Goal: Task Accomplishment & Management: Use online tool/utility

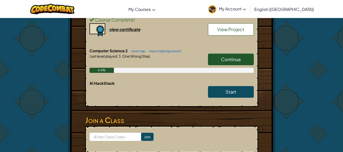
scroll to position [203, 0]
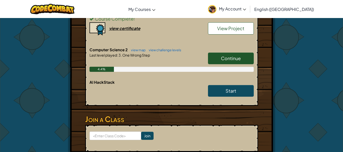
click at [222, 56] on span "Continue" at bounding box center [231, 58] width 20 height 6
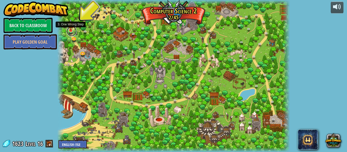
click at [72, 32] on link at bounding box center [72, 31] width 10 height 10
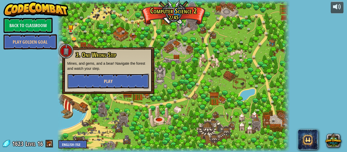
click at [124, 82] on button "Play" at bounding box center [108, 81] width 82 height 15
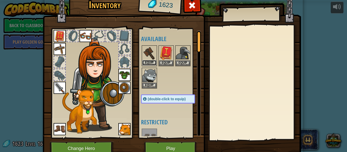
click at [146, 63] on button "Equip" at bounding box center [149, 62] width 14 height 5
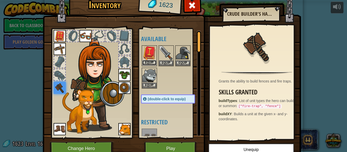
click at [152, 64] on button "Equip" at bounding box center [149, 62] width 14 height 5
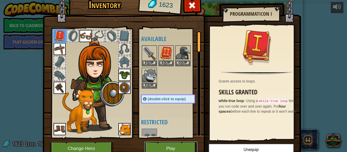
click at [161, 149] on button "Play" at bounding box center [170, 149] width 53 height 14
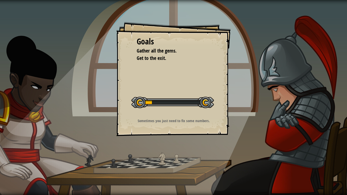
click at [211, 116] on div "Goals Gather all the gems. Get to the exit. Start Level Error loading from serv…" at bounding box center [173, 79] width 114 height 114
click at [198, 104] on div at bounding box center [172, 102] width 83 height 11
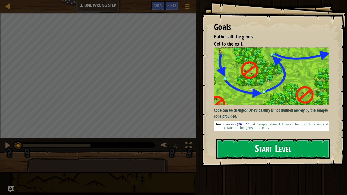
click at [240, 152] on button "Start Level" at bounding box center [273, 149] width 114 height 20
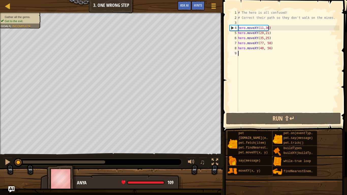
click at [269, 49] on div "# The hero is all confused! # Correct their path so they don't walk on the mine…" at bounding box center [288, 66] width 102 height 112
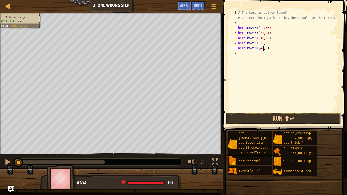
click at [261, 48] on div "# The hero is all confused! # Correct their path so they don't walk on the mine…" at bounding box center [288, 66] width 102 height 112
click at [261, 48] on div "# The hero is all confused! # Correct their path so they don't walk on the mine…" at bounding box center [288, 61] width 102 height 102
type textarea "hero.moveXY(54, )"
click at [264, 51] on div "# The hero is all confused! # Correct their path so they don't walk on the mine…" at bounding box center [288, 66] width 102 height 112
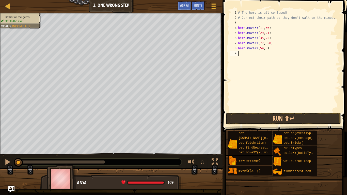
scroll to position [2, 0]
click at [265, 49] on div "# The hero is all confused! # Correct their path so they don't walk on the mine…" at bounding box center [288, 66] width 102 height 112
click at [263, 50] on div "# The hero is all confused! # Correct their path so they don't walk on the mine…" at bounding box center [288, 66] width 102 height 112
click at [270, 49] on div "# The hero is all confused! # Correct their path so they don't walk on the mine…" at bounding box center [288, 66] width 102 height 112
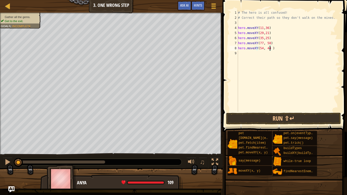
type textarea "hero.moveXY(54, 44)"
click at [254, 62] on div "# The hero is all confused! # Correct their path so they don't walk on the mine…" at bounding box center [288, 66] width 102 height 112
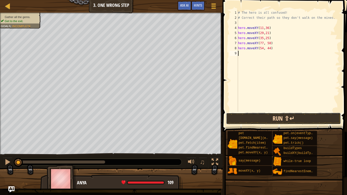
click at [236, 118] on button "Run ⇧↵" at bounding box center [283, 119] width 115 height 12
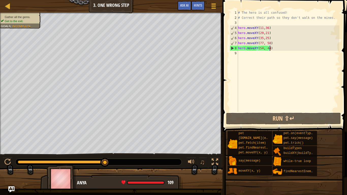
click at [272, 50] on div "# The hero is all confused! # Correct their path so they don't walk on the mine…" at bounding box center [288, 66] width 102 height 112
type textarea "hero.moveXY(54, 44)"
drag, startPoint x: 345, startPoint y: 153, endPoint x: 341, endPoint y: 160, distance: 8.6
click at [341, 152] on div "Hints hero.moveXY(54, 44) 1 2 3 4 5 6 7 8 9 # The hero is all confused! # Corre…" at bounding box center [284, 96] width 126 height 193
drag, startPoint x: 274, startPoint y: 97, endPoint x: 277, endPoint y: 93, distance: 5.0
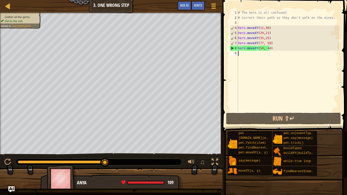
click at [276, 95] on div "# The hero is all confused! # Correct their path so they don't walk on the mine…" at bounding box center [288, 66] width 102 height 112
click at [278, 93] on div "# The hero is all confused! # Correct their path so they don't walk on the mine…" at bounding box center [288, 66] width 102 height 112
click at [278, 92] on div "# The hero is all confused! # Correct their path so they don't walk on the mine…" at bounding box center [288, 66] width 102 height 112
drag, startPoint x: 280, startPoint y: 84, endPoint x: 281, endPoint y: 75, distance: 9.5
click at [281, 79] on div "# The hero is all confused! # Correct their path so they don't walk on the mine…" at bounding box center [288, 66] width 102 height 112
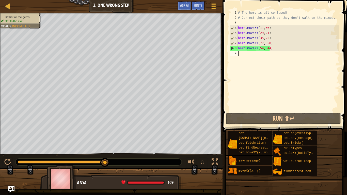
drag, startPoint x: 281, startPoint y: 73, endPoint x: 279, endPoint y: 69, distance: 5.0
click at [280, 72] on div "# The hero is all confused! # Correct their path so they don't walk on the mine…" at bounding box center [288, 66] width 102 height 112
click at [278, 62] on div "# The hero is all confused! # Correct their path so they don't walk on the mine…" at bounding box center [288, 66] width 102 height 112
click at [275, 52] on div "# The hero is all confused! # Correct their path so they don't walk on the mine…" at bounding box center [288, 66] width 102 height 112
click at [274, 51] on div "# The hero is all confused! # Correct their path so they don't walk on the mine…" at bounding box center [288, 66] width 102 height 112
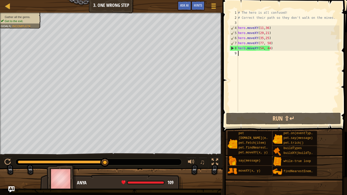
click at [274, 51] on div "# The hero is all confused! # Correct their path so they don't walk on the mine…" at bounding box center [288, 66] width 102 height 112
drag, startPoint x: 274, startPoint y: 51, endPoint x: 274, endPoint y: 49, distance: 2.8
click at [274, 50] on div "# The hero is all confused! # Correct their path so they don't walk on the mine…" at bounding box center [288, 66] width 102 height 112
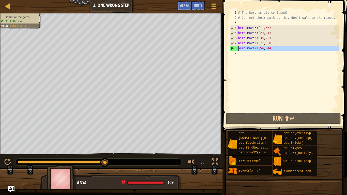
click at [274, 49] on div "# The hero is all confused! # Correct their path so they don't walk on the mine…" at bounding box center [288, 61] width 102 height 102
type textarea "hero.moveXY(54, 44)"
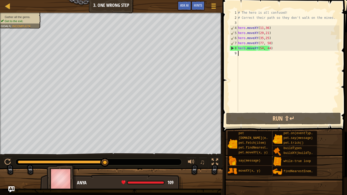
drag, startPoint x: 270, startPoint y: 59, endPoint x: 269, endPoint y: 67, distance: 8.2
click at [269, 63] on div "# The hero is all confused! # Correct their path so they don't walk on the mine…" at bounding box center [288, 66] width 102 height 112
click at [275, 49] on div "# The hero is all confused! # Correct their path so they don't walk on the mine…" at bounding box center [288, 66] width 102 height 112
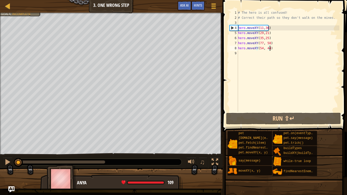
drag, startPoint x: 104, startPoint y: 160, endPoint x: 18, endPoint y: 155, distance: 86.3
click at [18, 152] on div "♫" at bounding box center [111, 160] width 223 height 15
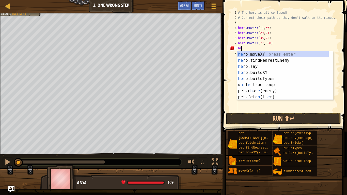
type textarea "h"
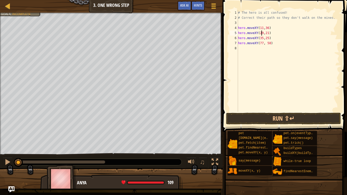
click at [261, 34] on div "# The hero is all confused! # Correct their path so they don't walk on the mine…" at bounding box center [288, 66] width 102 height 112
click at [267, 34] on div "# The hero is all confused! # Correct their path so they don't walk on the mine…" at bounding box center [288, 66] width 102 height 112
click at [267, 33] on div "# The hero is all confused! # Correct their path so they don't walk on the mine…" at bounding box center [288, 66] width 102 height 112
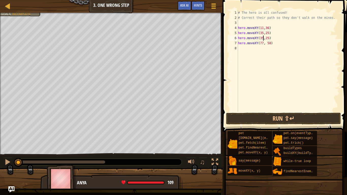
click at [263, 38] on div "# The hero is all confused! # Correct their path so they don't walk on the mine…" at bounding box center [288, 66] width 102 height 112
click at [267, 37] on div "# The hero is all confused! # Correct their path so they don't walk on the mine…" at bounding box center [288, 66] width 102 height 112
click at [266, 37] on div "# The hero is all confused! # Correct their path so they don't walk on the mine…" at bounding box center [288, 61] width 102 height 102
click at [266, 37] on div "# The hero is all confused! # Correct their path so they don't walk on the mine…" at bounding box center [288, 66] width 102 height 112
click at [263, 34] on div "# The hero is all confused! # Correct their path so they don't walk on the mine…" at bounding box center [288, 66] width 102 height 112
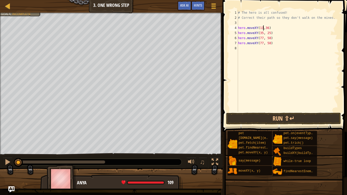
click at [263, 29] on div "# The hero is all confused! # Correct their path so they don't walk on the mine…" at bounding box center [288, 66] width 102 height 112
click at [269, 44] on div "# The hero is all confused! # Correct their path so they don't walk on the mine…" at bounding box center [288, 66] width 102 height 112
click at [256, 114] on button "Run ⇧↵" at bounding box center [283, 119] width 115 height 12
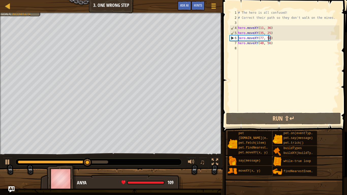
click at [268, 39] on div "# The hero is all confused! # Correct their path so they don't walk on the mine…" at bounding box center [288, 66] width 102 height 112
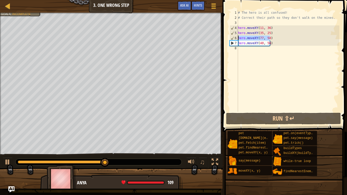
drag, startPoint x: 271, startPoint y: 36, endPoint x: 238, endPoint y: 37, distance: 33.1
click at [238, 37] on div "hero.moveXY(77, 58) 1 2 3 4 5 6 7 8 # The hero is all confused! # Correct their…" at bounding box center [284, 61] width 111 height 102
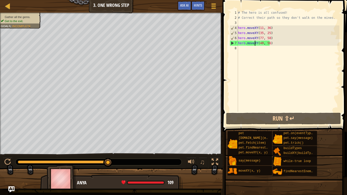
click at [255, 46] on div "# The hero is all confused! # Correct their path so they don't walk on the mine…" at bounding box center [288, 66] width 102 height 112
click at [239, 43] on div "# The hero is all confused! # Correct their path so they don't walk on the mine…" at bounding box center [288, 66] width 102 height 112
paste textarea "hero.moveXY(77, 58)"
type textarea "hero.moveXY(77, 58)hero.moveXY(40, 56)"
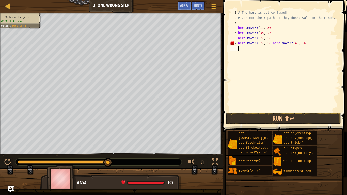
click at [270, 47] on div "# The hero is all confused! # Correct their path so they don't walk on the mine…" at bounding box center [288, 66] width 102 height 112
drag, startPoint x: 269, startPoint y: 45, endPoint x: 299, endPoint y: 47, distance: 29.6
click at [299, 47] on div "# The hero is all confused! # Correct their path so they don't walk on the mine…" at bounding box center [288, 66] width 102 height 112
click at [281, 38] on div "# The hero is all confused! # Correct their path so they don't walk on the mine…" at bounding box center [288, 66] width 102 height 112
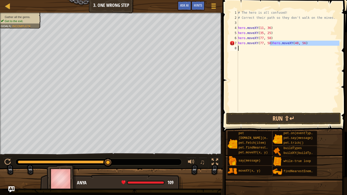
type textarea "hero.moveXY(77, 58)"
drag, startPoint x: 279, startPoint y: 38, endPoint x: 275, endPoint y: 37, distance: 4.4
click at [279, 38] on div "# The hero is all confused! # Correct their path so they don't walk on the mine…" at bounding box center [288, 66] width 102 height 112
click at [275, 37] on div "# The hero is all confused! # Correct their path so they don't walk on the mine…" at bounding box center [288, 66] width 102 height 112
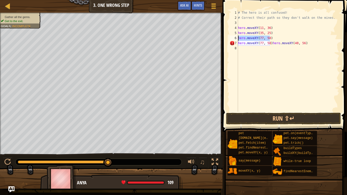
drag, startPoint x: 272, startPoint y: 37, endPoint x: 237, endPoint y: 38, distance: 34.8
click at [237, 38] on div "hero.moveXY(77, 58) 1 2 3 4 5 6 7 8 # The hero is all confused! # Correct their…" at bounding box center [284, 61] width 111 height 102
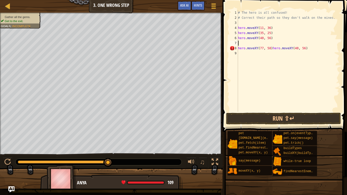
paste textarea "hero.moveXY(40, 56)"
click at [305, 48] on div "# The hero is all confused! # Correct their path so they don't walk on the mine…" at bounding box center [288, 66] width 102 height 112
type textarea "hero.moveXY(77, 58)"
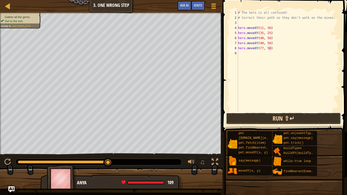
click at [286, 117] on button "Run ⇧↵" at bounding box center [283, 119] width 115 height 12
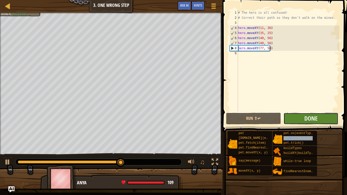
click at [322, 117] on button "Done" at bounding box center [311, 119] width 55 height 12
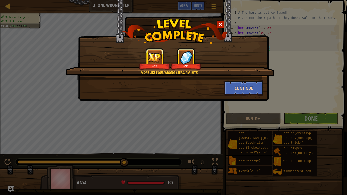
click at [239, 85] on button "Continue" at bounding box center [243, 88] width 39 height 15
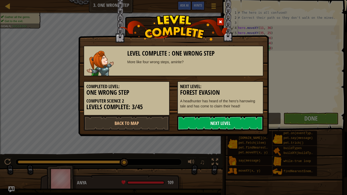
click at [208, 120] on link "Next Level" at bounding box center [220, 123] width 86 height 15
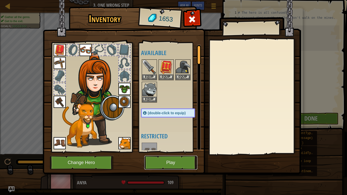
click at [180, 152] on button "Play" at bounding box center [170, 163] width 53 height 14
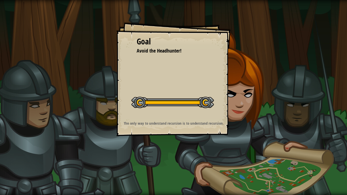
click at [343, 152] on div "Goal Avoid the Headhunter! Start Level Error loading from server. Try refreshin…" at bounding box center [173, 97] width 347 height 195
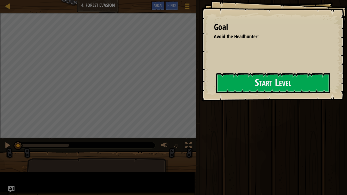
click at [325, 152] on div "Run ⇧↵ Submit Done" at bounding box center [271, 96] width 153 height 193
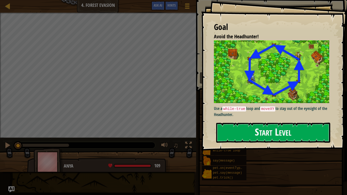
click at [294, 129] on button "Start Level" at bounding box center [273, 133] width 114 height 20
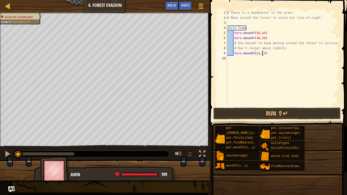
scroll to position [2, 3]
type textarea "hero.moveXY(24, 44)"
click at [236, 115] on button "Run ⇧↵" at bounding box center [277, 114] width 127 height 12
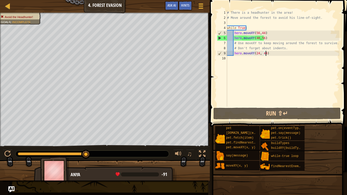
click at [267, 51] on div "# There is a headhunter in the area! # Move around the forest to avoid his line…" at bounding box center [282, 63] width 113 height 107
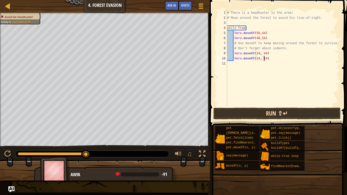
type textarea "hero.moveXY(24, 24)"
click at [222, 115] on button "Run ⇧↵" at bounding box center [277, 114] width 127 height 12
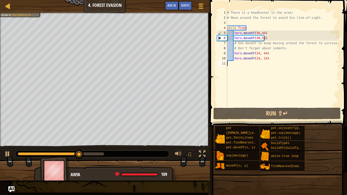
click at [273, 62] on div "# There is a headhunter in the area! # Move around the forest to avoid his line…" at bounding box center [282, 63] width 113 height 107
click at [268, 57] on div "# There is a headhunter in the area! # Move around the forest to avoid his line…" at bounding box center [282, 63] width 113 height 107
click at [269, 59] on div "# There is a headhunter in the area! # Move around the forest to avoid his line…" at bounding box center [282, 58] width 113 height 97
type textarea "hero.moveXY(24, 24)"
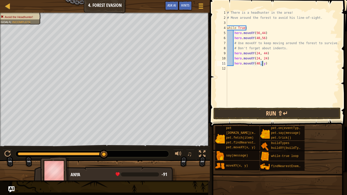
scroll to position [2, 3]
type textarea "hero.moveXY(40, 12)"
drag, startPoint x: 280, startPoint y: 68, endPoint x: 279, endPoint y: 71, distance: 3.5
click at [279, 69] on div "# There is a headhunter in the area! # Move around the forest to avoid his line…" at bounding box center [282, 63] width 113 height 107
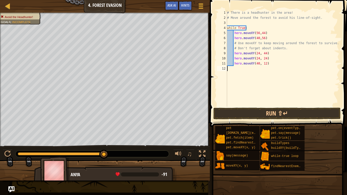
click at [276, 66] on div "# There is a headhunter in the area! # Move around the forest to avoid his line…" at bounding box center [282, 63] width 113 height 107
type textarea "hero.moveXY(40, 12)"
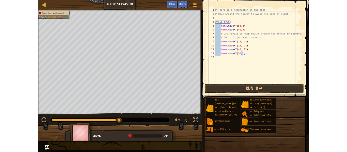
scroll to position [2, 3]
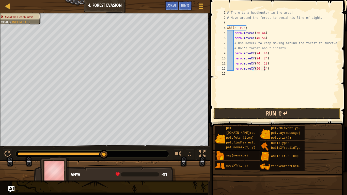
type textarea "hero.moveXY(56, 24)"
click at [253, 116] on button "Run ⇧↵" at bounding box center [277, 114] width 127 height 12
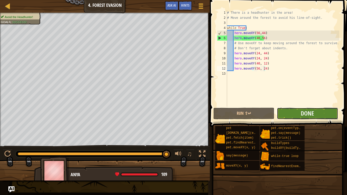
click at [321, 113] on button "Done" at bounding box center [307, 114] width 61 height 12
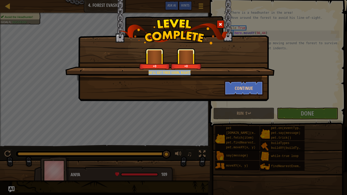
drag, startPoint x: 162, startPoint y: 79, endPoint x: 184, endPoint y: 81, distance: 22.0
click at [158, 68] on div "He'll get tired soon, right? +0 +0" at bounding box center [169, 64] width 209 height 32
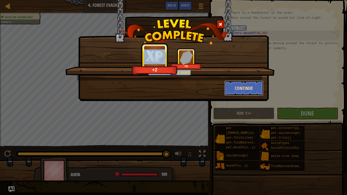
click at [248, 88] on button "Continue" at bounding box center [243, 88] width 39 height 15
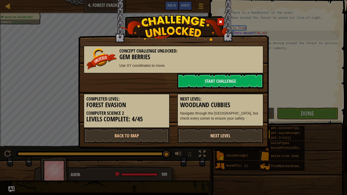
click at [227, 134] on link "Next Level" at bounding box center [220, 135] width 86 height 15
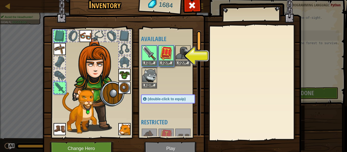
scroll to position [23, 0]
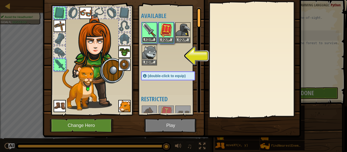
click at [150, 40] on button "Equip" at bounding box center [149, 39] width 14 height 5
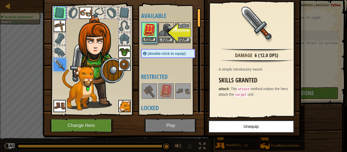
click at [154, 42] on button "Equip" at bounding box center [149, 39] width 14 height 5
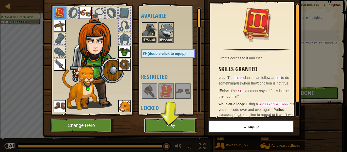
click at [176, 122] on button "Play" at bounding box center [170, 126] width 53 height 14
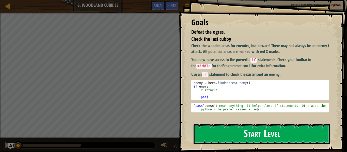
click at [238, 129] on button "Start Level" at bounding box center [262, 134] width 137 height 20
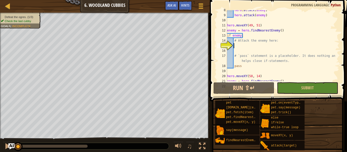
scroll to position [38, 0]
click at [227, 86] on button "Run ⇧↵" at bounding box center [244, 88] width 61 height 12
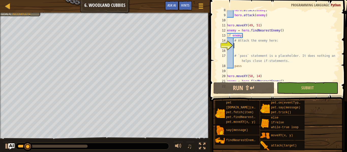
click at [34, 13] on div at bounding box center [105, 13] width 210 height 1
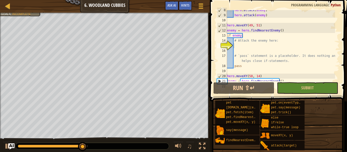
click at [244, 48] on div "hero . attack ( enemy ) hero . attack ( enemy ) hero . moveXY ( 49 , 51 ) enemy…" at bounding box center [280, 48] width 109 height 81
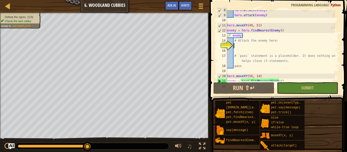
click at [236, 47] on div "hero . attack ( enemy ) hero . attack ( enemy ) hero . moveXY ( 49 , 51 ) enemy…" at bounding box center [280, 48] width 109 height 81
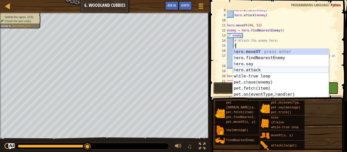
click at [260, 69] on div "h ero.moveXY press enter h ero.findNearestEnemy press enter h ero.say press ent…" at bounding box center [281, 79] width 96 height 61
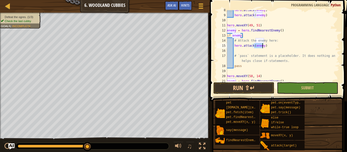
click at [312, 65] on div "hero . attack ( enemy ) hero . attack ( enemy ) hero . moveXY ( 49 , 51 ) enemy…" at bounding box center [280, 48] width 109 height 81
click at [253, 47] on div "hero . attack ( enemy ) hero . attack ( enemy ) hero . moveXY ( 49 , 51 ) enemy…" at bounding box center [280, 48] width 109 height 81
type textarea "hero.attack(enemy)"
click at [240, 49] on div "hero . attack ( enemy ) hero . attack ( enemy ) hero . moveXY ( 49 , 51 ) enemy…" at bounding box center [280, 48] width 109 height 81
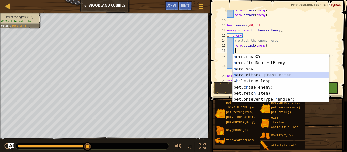
click at [264, 74] on div "h ero.moveXY press enter h ero.findNearestEnemy press enter h ero.say press ent…" at bounding box center [281, 84] width 96 height 61
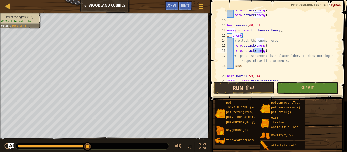
type textarea "hero.attack(enemy)"
click at [260, 85] on button "Run ⇧↵" at bounding box center [244, 88] width 61 height 12
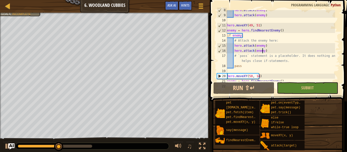
drag, startPoint x: 20, startPoint y: 2, endPoint x: 27, endPoint y: 14, distance: 13.9
click at [27, 14] on div "Map Computer Science 2 6. Woodland Cubbies Game Menu Done Hints Ask AI 1 הההההה…" at bounding box center [173, 76] width 347 height 152
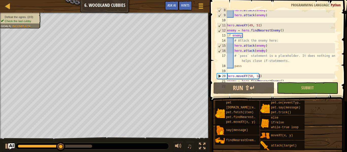
click at [29, 14] on div "Defeat the ogres. (2/3) Check the last cubby Goals : Incomplete" at bounding box center [17, 18] width 47 height 19
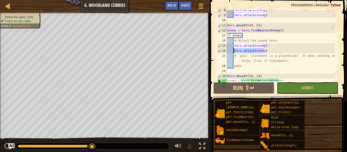
drag, startPoint x: 265, startPoint y: 52, endPoint x: 234, endPoint y: 52, distance: 31.3
click at [234, 52] on div "hero . attack ( enemy ) hero . attack ( enemy ) hero . moveXY ( 49 , 51 ) enemy…" at bounding box center [280, 48] width 109 height 81
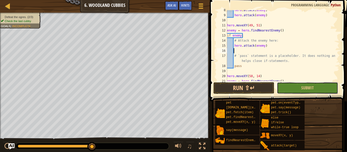
click at [301, 91] on button "Submit" at bounding box center [307, 88] width 61 height 12
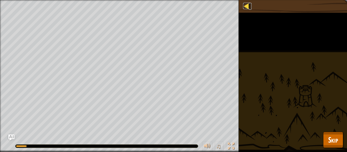
click at [248, 7] on div at bounding box center [246, 6] width 6 height 6
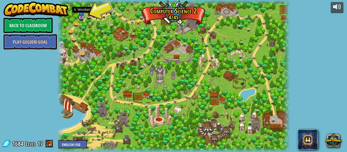
click at [89, 14] on img at bounding box center [88, 10] width 5 height 12
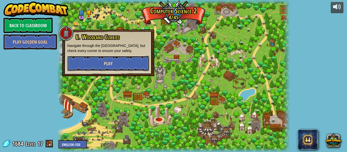
click at [104, 60] on button "Play" at bounding box center [108, 63] width 82 height 15
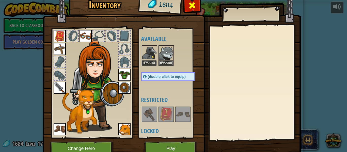
click at [188, 6] on span at bounding box center [192, 5] width 8 height 8
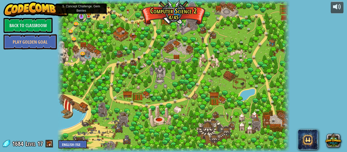
click at [80, 18] on link at bounding box center [82, 17] width 10 height 10
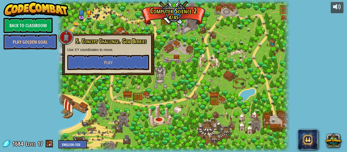
click at [95, 73] on div "5. Concept Challenge. Gem Berries Use XY coordinates to move. Play" at bounding box center [108, 55] width 92 height 42
click at [93, 67] on button "Play" at bounding box center [108, 62] width 82 height 15
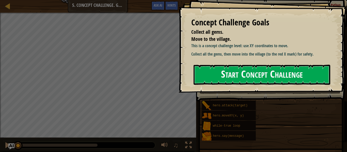
click at [227, 82] on button "Start Concept Challenge" at bounding box center [262, 75] width 137 height 20
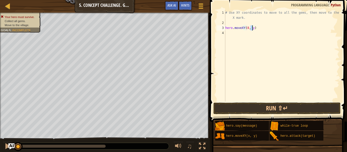
scroll to position [2, 2]
type textarea "hero.moveXY(8, 12)"
click at [230, 36] on div "# Use XY coordinates to move to all the gems, then move to the red X mark. hero…" at bounding box center [281, 63] width 115 height 107
type textarea "hero.moveXY(8, 49)"
click at [230, 39] on div "# Use XY coordinates to move to all the gems, then move to the red X mark. hero…" at bounding box center [281, 63] width 115 height 107
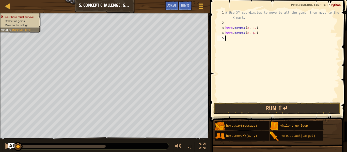
scroll to position [2, 0]
type textarea "hero.moveXY(24, 27)"
click at [244, 45] on div "# Use XY coordinates to move to all the gems, then move to the red X mark. hero…" at bounding box center [281, 63] width 115 height 107
type textarea "hero.moveXY(34, 15)"
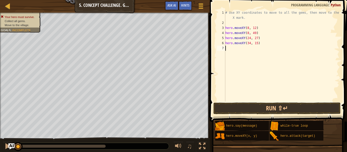
click at [239, 50] on div "# Use XY coordinates to move to all the gems, then move to the red X mark. hero…" at bounding box center [281, 63] width 115 height 107
type textarea "hero.moveXY(40, 56)"
click at [250, 53] on div "# Use XY coordinates to move to all the gems, then move to the red X mark. hero…" at bounding box center [281, 63] width 115 height 107
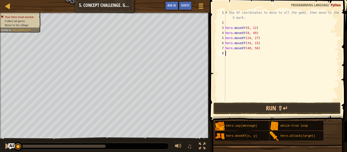
scroll to position [2, 0]
click at [277, 109] on button "Run ⇧↵" at bounding box center [277, 109] width 127 height 12
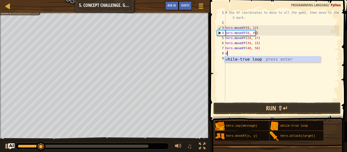
type textarea "wh"
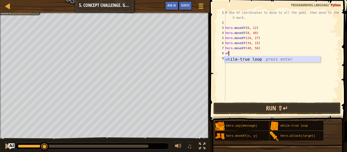
click at [285, 60] on div "wh ile-true loop press enter" at bounding box center [272, 65] width 96 height 18
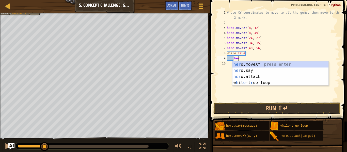
scroll to position [2, 1]
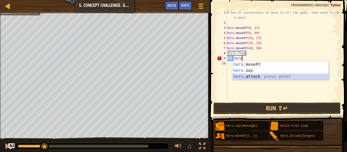
click at [273, 75] on div "hero. moveXY press enter hero. say press enter hero. attack press enter" at bounding box center [281, 77] width 96 height 31
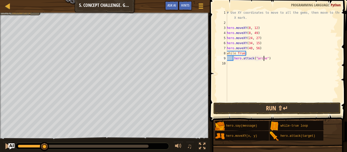
scroll to position [2, 3]
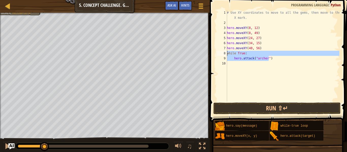
drag, startPoint x: 280, startPoint y: 57, endPoint x: 224, endPoint y: 55, distance: 56.2
click at [224, 55] on div "hero.attack("[PERSON_NAME]") 1 2 3 4 5 6 7 8 9 10 # Use XY coordinates to move …" at bounding box center [278, 56] width 124 height 92
type textarea "while True: hero.attack("[PERSON_NAME]")"
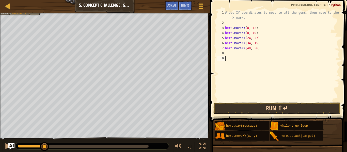
click at [243, 103] on div "1 2 3 4 5 6 7 8 9 # Use XY coordinates to move to all the gems, then move to th…" at bounding box center [277, 71] width 139 height 137
click at [243, 103] on button "Run ⇧↵" at bounding box center [277, 109] width 127 height 12
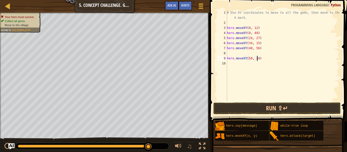
scroll to position [2, 2]
type textarea "hero.moveXY(50, 34)"
click at [265, 114] on button "Run ⇧↵" at bounding box center [277, 109] width 127 height 12
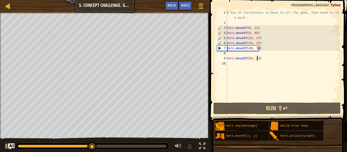
click at [240, 52] on div "# Use XY coordinates to move to all the gems, then move to the red X mark. hero…" at bounding box center [283, 63] width 114 height 107
type textarea "hero.moveXY(40, 56)"
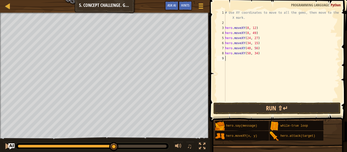
click at [238, 57] on div "# Use XY coordinates to move to all the gems, then move to the red X mark. hero…" at bounding box center [281, 63] width 115 height 107
type textarea "hero.moveXY(74, 34)"
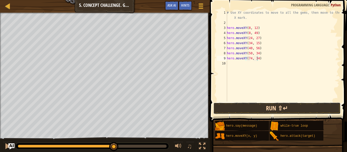
click at [274, 106] on button "Run ⇧↵" at bounding box center [277, 109] width 127 height 12
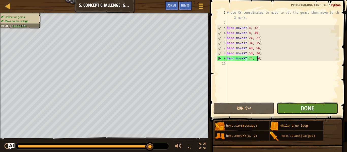
click at [315, 110] on button "Done" at bounding box center [307, 109] width 61 height 12
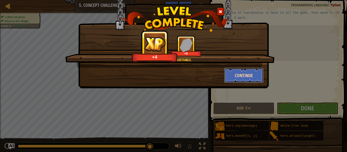
click at [259, 72] on button "Continue" at bounding box center [243, 75] width 39 height 15
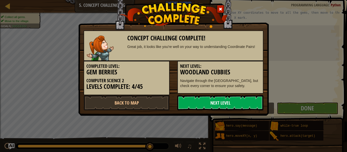
click at [206, 102] on link "Next Level" at bounding box center [220, 102] width 86 height 15
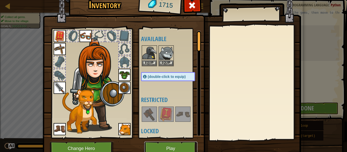
click at [192, 146] on button "Play" at bounding box center [170, 149] width 53 height 14
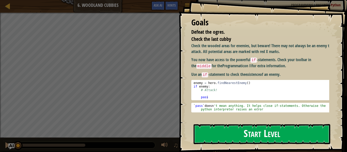
click at [251, 135] on button "Start Level" at bounding box center [262, 134] width 137 height 20
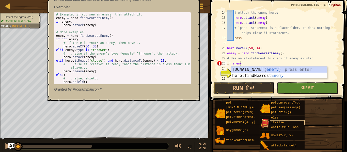
scroll to position [2, 1]
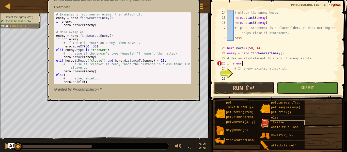
type textarea "if enemy:"
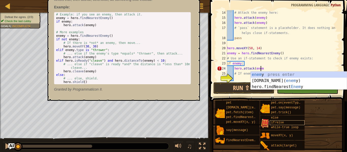
scroll to position [2, 3]
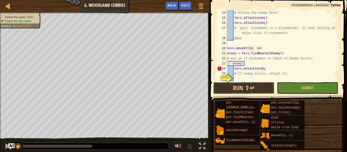
click at [343, 50] on span at bounding box center [278, 43] width 141 height 116
click at [265, 83] on button "Run ⇧↵" at bounding box center [244, 88] width 61 height 12
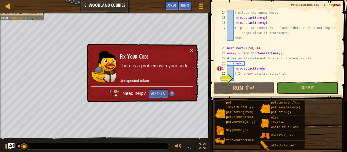
click at [195, 46] on div "× Fix Your Code There is a problem with your code. Unexpected token Need help? …" at bounding box center [142, 73] width 112 height 59
click at [193, 47] on div "× Fix Your Code There is a problem with your code. Unexpected token Need help? …" at bounding box center [142, 73] width 112 height 59
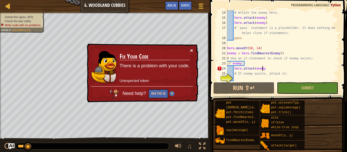
click at [191, 49] on button "×" at bounding box center [191, 50] width 3 height 5
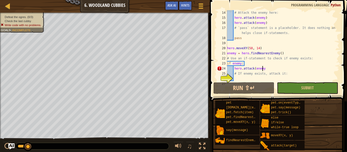
click at [245, 64] on div "# Attack the enemy here: hero . attack ( enemy ) hero . attack ( enemy ) # `pas…" at bounding box center [280, 50] width 109 height 81
click at [233, 71] on div "# Attack the enemy here: hero . attack ( enemy ) hero . attack ( enemy ) # `pas…" at bounding box center [280, 50] width 109 height 81
type textarea "# If enemy exists, attack it:"
click at [234, 77] on div "# Attack the enemy here: hero . attack ( enemy ) hero . attack ( enemy ) # `pas…" at bounding box center [280, 50] width 109 height 81
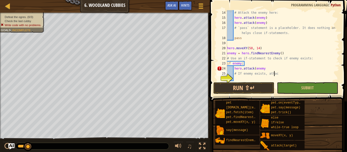
scroll to position [2, 4]
type textarea "# If enemy exists, attack"
click at [197, 3] on button "Game Menu" at bounding box center [200, 7] width 13 height 12
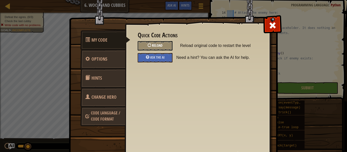
click at [165, 44] on div "Reload" at bounding box center [155, 45] width 35 height 9
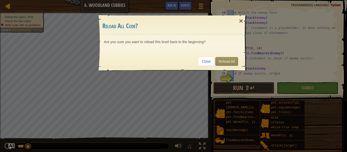
click at [216, 64] on div "Close Reload All" at bounding box center [172, 61] width 141 height 19
click at [216, 64] on link "Reload All" at bounding box center [227, 61] width 23 height 9
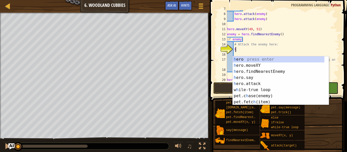
scroll to position [36, 0]
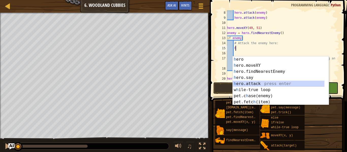
click at [256, 84] on div "h ero press enter h ero.moveXY press enter h ero.findNearestEnemy press enter h…" at bounding box center [279, 86] width 92 height 61
type textarea "hero.attack(enemy)"
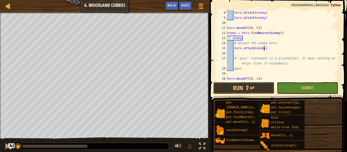
click at [298, 49] on div "hero . attack ( enemy ) hero . attack ( enemy ) hero . moveXY ( 49 , 51 ) enemy…" at bounding box center [280, 50] width 109 height 81
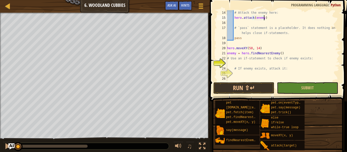
scroll to position [66, 0]
click at [265, 61] on div "# Attack the enemy here: hero . attack ( enemy ) # `pass` statement is a placeh…" at bounding box center [280, 50] width 109 height 81
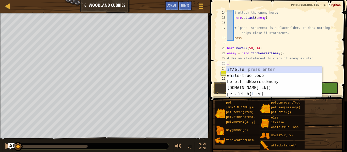
click at [255, 68] on div "i f/else press enter wh i le-true loop press enter hero.f i ndNearestEnemy pres…" at bounding box center [274, 88] width 96 height 43
type textarea "if enemy:"
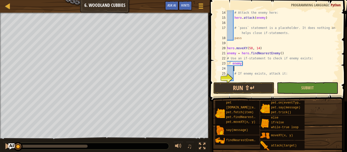
click at [241, 69] on div "# Attack the enemy here: hero . attack ( enemy ) # `pass` statement is a placeh…" at bounding box center [280, 50] width 109 height 81
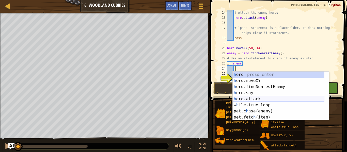
click at [268, 100] on div "h ero press enter h ero.moveXY press enter h ero.findNearestEnemy press enter h…" at bounding box center [279, 102] width 92 height 61
type textarea "hero.attack(enemy)"
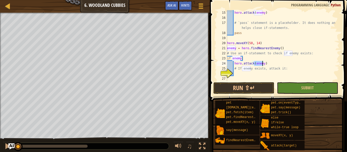
scroll to position [71, 0]
drag, startPoint x: 265, startPoint y: 65, endPoint x: 235, endPoint y: 64, distance: 30.5
click at [234, 64] on div "hero . attack ( enemy ) # `pass` statement is a placeholder. It does nothing an…" at bounding box center [280, 50] width 109 height 81
click at [252, 69] on div "hero . attack ( enemy ) # `pass` statement is a placeholder. It does nothing an…" at bounding box center [280, 50] width 109 height 81
type textarea "# If enemy exists, attack it:"
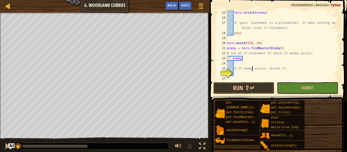
click at [253, 70] on div "hero . attack ( enemy ) # `pass` statement is a placeholder. It does nothing an…" at bounding box center [280, 50] width 109 height 81
click at [252, 72] on div "hero . attack ( enemy ) # `pass` statement is a placeholder. It does nothing an…" at bounding box center [280, 50] width 109 height 81
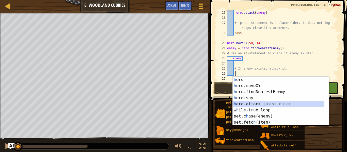
click at [266, 103] on div "h ero press enter h ero.moveXY press enter h ero.findNearestEnemy press enter h…" at bounding box center [279, 107] width 92 height 61
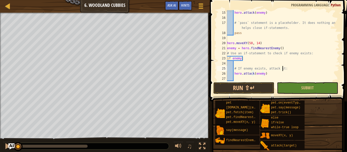
click at [308, 69] on div "hero . attack ( enemy ) # `pass` statement is a placeholder. It does nothing an…" at bounding box center [280, 50] width 109 height 81
type textarea "# If enemy exists, attack it:"
click at [268, 83] on div "# If enemy exists, attack it: 15 16 17 18 19 20 21 22 23 24 25 26 27 hero . att…" at bounding box center [277, 61] width 139 height 116
click at [267, 85] on button "Run ⇧↵" at bounding box center [244, 88] width 61 height 12
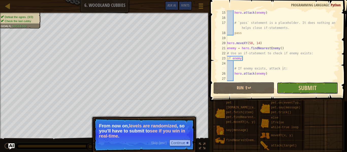
click at [294, 86] on button "Submit" at bounding box center [307, 88] width 61 height 12
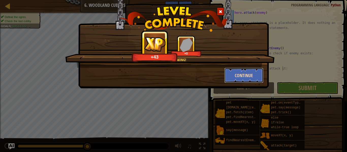
click at [255, 78] on button "Continue" at bounding box center [243, 75] width 39 height 15
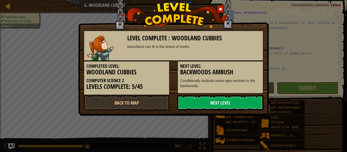
drag, startPoint x: 236, startPoint y: 104, endPoint x: 233, endPoint y: 106, distance: 4.1
click at [236, 104] on link "Next Level" at bounding box center [220, 102] width 86 height 15
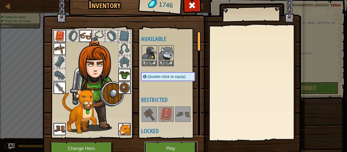
click at [179, 143] on button "Play" at bounding box center [170, 149] width 53 height 14
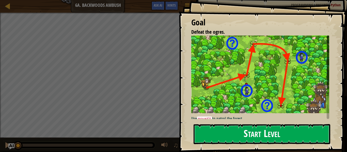
click at [242, 127] on button "Start Level" at bounding box center [262, 134] width 137 height 20
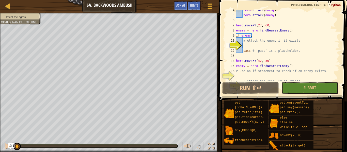
scroll to position [2, 1]
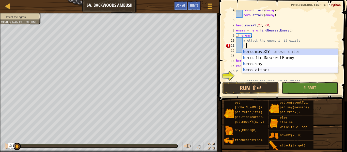
click at [278, 69] on div "h ero . moveXY press enter h ero . findNearestEnemy press enter h ero . say pre…" at bounding box center [290, 67] width 96 height 37
type textarea "hero.attack(enemy)"
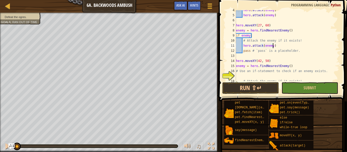
click at [320, 47] on div "hero . attack ( enemy ) hero . attack ( enemy ) hero . moveXY ( 27 , 60 ) enemy…" at bounding box center [285, 48] width 100 height 81
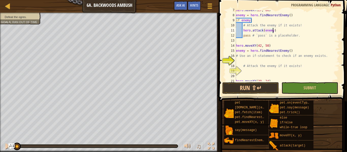
click at [258, 60] on div "hero . moveXY ( 27 , 60 ) enemy = hero . findNearestEnemy ( ) if enemy : # Atta…" at bounding box center [285, 48] width 100 height 81
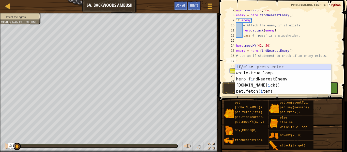
click at [279, 66] on div "i f/else press enter wh i le-true loop press enter hero.f i ndNearestEnemy pres…" at bounding box center [283, 85] width 96 height 43
type textarea "if enemy:"
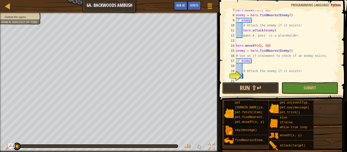
click at [251, 78] on div "hero . moveXY ( 27 , 60 ) enemy = hero . findNearestEnemy ( ) if enemy : # Atta…" at bounding box center [285, 48] width 100 height 81
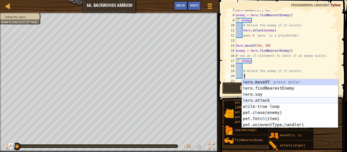
click at [279, 98] on div "h ero.moveXY press enter h ero.findNearestEnemy press enter h ero.say press ent…" at bounding box center [290, 109] width 96 height 61
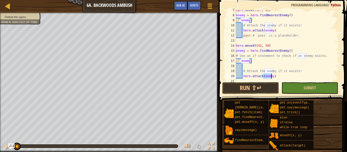
click at [312, 69] on div "hero . moveXY ( 27 , 60 ) enemy = hero . findNearestEnemy ( ) if enemy : # Atta…" at bounding box center [285, 48] width 100 height 81
type textarea "# Attack the enemy if it exists!"
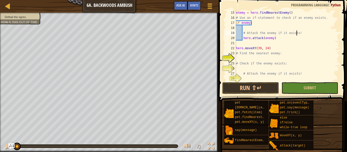
scroll to position [71, 0]
click at [276, 56] on div "enemy = hero . findNearestEnemy ( ) # Use an if-statement to check if an enemy …" at bounding box center [285, 50] width 100 height 81
type textarea "j"
type textarea "h"
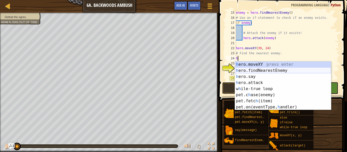
click at [277, 69] on div "h ero.moveXY press enter h ero.findNearestEnemy press enter h ero.say press ent…" at bounding box center [283, 92] width 96 height 61
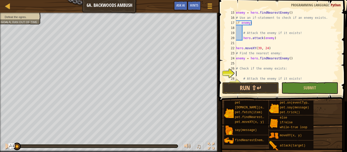
click at [267, 73] on div "enemy = hero . findNearestEnemy ( ) # Use an if-statement to check if an enemy …" at bounding box center [285, 50] width 100 height 81
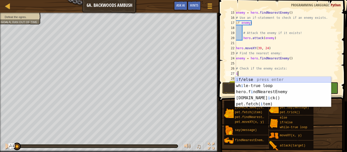
click at [275, 79] on div "i f/else press enter wh i le-true loop press enter hero.f i ndNearestEnemy pres…" at bounding box center [283, 98] width 96 height 43
type textarea "if enemy:"
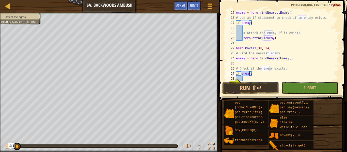
scroll to position [81, 0]
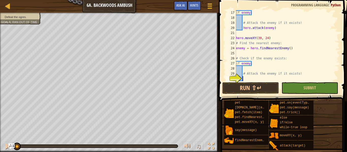
click at [268, 78] on div "if enemy : # Attack the enemy if it exists! hero . attack ( enemy ) hero . move…" at bounding box center [285, 50] width 100 height 81
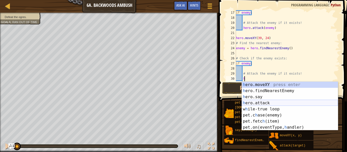
click at [282, 104] on div "h ero.moveXY press enter h ero.findNearestEnemy press enter h ero.say press ent…" at bounding box center [290, 112] width 96 height 61
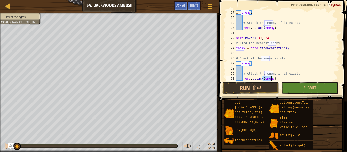
scroll to position [86, 0]
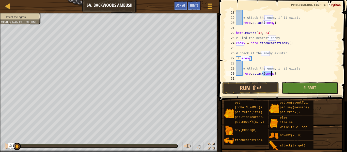
type textarea "hero.attack(enemy)"
click at [302, 84] on button "Submit" at bounding box center [310, 88] width 57 height 12
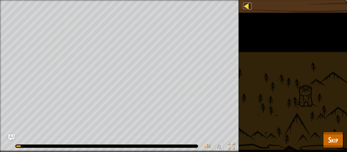
click at [248, 4] on div at bounding box center [246, 6] width 6 height 6
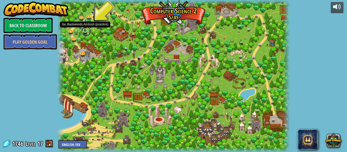
click at [83, 32] on link at bounding box center [86, 31] width 10 height 10
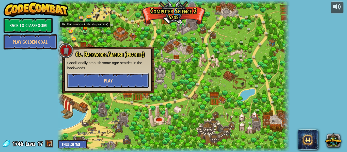
click at [124, 82] on button "Play" at bounding box center [108, 80] width 82 height 15
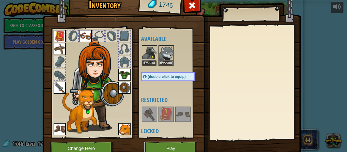
click at [167, 152] on button "Play" at bounding box center [170, 149] width 53 height 14
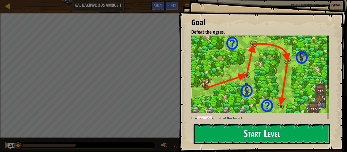
click at [270, 124] on button "Start Level" at bounding box center [262, 134] width 137 height 20
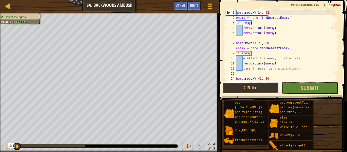
click at [254, 83] on button "Run ⇧↵" at bounding box center [250, 88] width 57 height 12
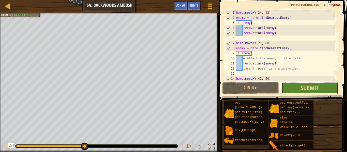
click at [296, 88] on button "Submit" at bounding box center [310, 88] width 57 height 12
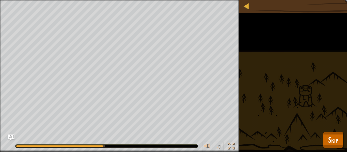
click at [343, 0] on html "Map Computer Science 2 6a. Backwoods Ambush Game Menu Done Hints Ask AI 1 ההההה…" at bounding box center [173, 0] width 347 height 0
click at [340, 141] on button "Skip" at bounding box center [333, 140] width 20 height 16
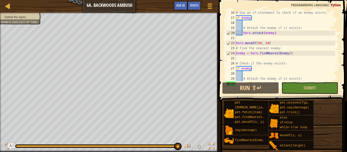
scroll to position [86, 0]
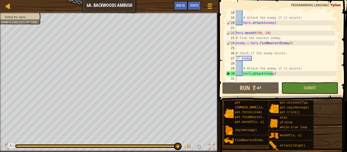
click at [304, 63] on div "# Attack the enemy if it exists! hero . attack ( enemy ) hero . moveXY ( 39 , 2…" at bounding box center [285, 50] width 100 height 81
click at [298, 76] on div "# Attack the enemy if it exists! hero . attack ( enemy ) hero . moveXY ( 39 , 2…" at bounding box center [285, 50] width 100 height 81
click at [276, 70] on div "# Attack the enemy if it exists! hero . attack ( enemy ) hero . moveXY ( 39 , 2…" at bounding box center [285, 50] width 100 height 81
type textarea "# Attack the enemy if it exists!"
click at [200, 4] on div "Hints" at bounding box center [194, 5] width 13 height 9
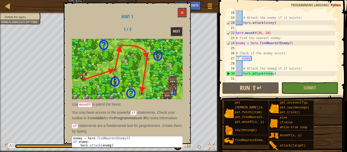
click at [182, 29] on button "Next" at bounding box center [177, 31] width 12 height 9
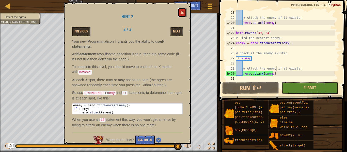
click at [180, 12] on button at bounding box center [182, 12] width 9 height 9
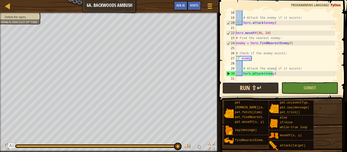
click at [263, 88] on button "Run ⇧↵" at bounding box center [250, 88] width 57 height 12
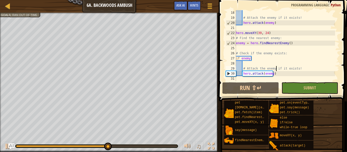
click at [283, 48] on div "# Attack the enemy if it exists! hero . attack ( enemy ) hero . moveXY ( 39 , 2…" at bounding box center [285, 50] width 100 height 81
drag, startPoint x: 275, startPoint y: 29, endPoint x: 275, endPoint y: 33, distance: 4.6
click at [275, 30] on div "# Attack the enemy if it exists! hero . attack ( enemy ) hero . moveXY ( 39 , 2…" at bounding box center [285, 50] width 100 height 81
click at [275, 33] on div "# Attack the enemy if it exists! hero . attack ( enemy ) hero . moveXY ( 39 , 2…" at bounding box center [285, 50] width 100 height 81
type textarea "hero.moveXY(39, 24)"
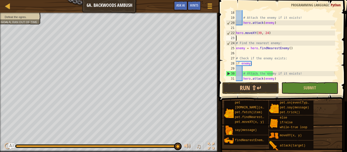
type textarea "h"
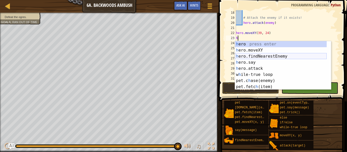
click at [271, 59] on div "h ero press enter h ero.moveXY press enter h ero.findNearestEnemy press enter h…" at bounding box center [281, 71] width 92 height 61
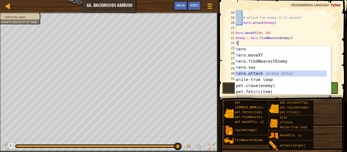
click at [255, 73] on div "h ero press enter h ero.moveXY press enter h ero.findNearestEnemy press enter h…" at bounding box center [281, 76] width 92 height 61
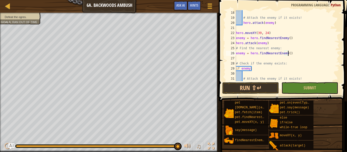
drag, startPoint x: 303, startPoint y: 55, endPoint x: 301, endPoint y: 64, distance: 9.0
click at [303, 55] on div "# Attack the enemy if it exists! hero . attack ( enemy ) hero . moveXY ( 39 , 2…" at bounding box center [285, 50] width 100 height 81
type textarea "enemy = hero.findNearestEnemy()"
click at [304, 92] on button "Submit" at bounding box center [310, 88] width 57 height 12
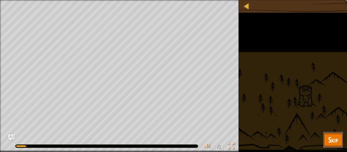
drag, startPoint x: 338, startPoint y: 137, endPoint x: 334, endPoint y: 134, distance: 5.4
click at [338, 137] on span "Skip" at bounding box center [333, 140] width 10 height 10
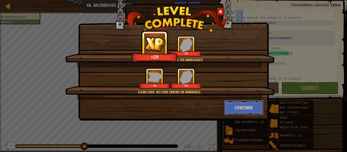
click at [245, 107] on button "Continue" at bounding box center [243, 107] width 39 height 15
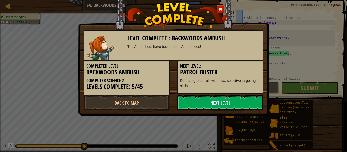
click at [244, 105] on link "Next Level" at bounding box center [220, 102] width 86 height 15
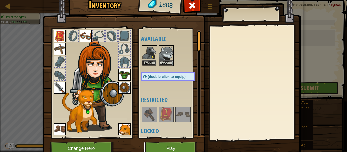
click at [189, 143] on button "Play" at bounding box center [170, 149] width 53 height 14
